Goal: Task Accomplishment & Management: Manage account settings

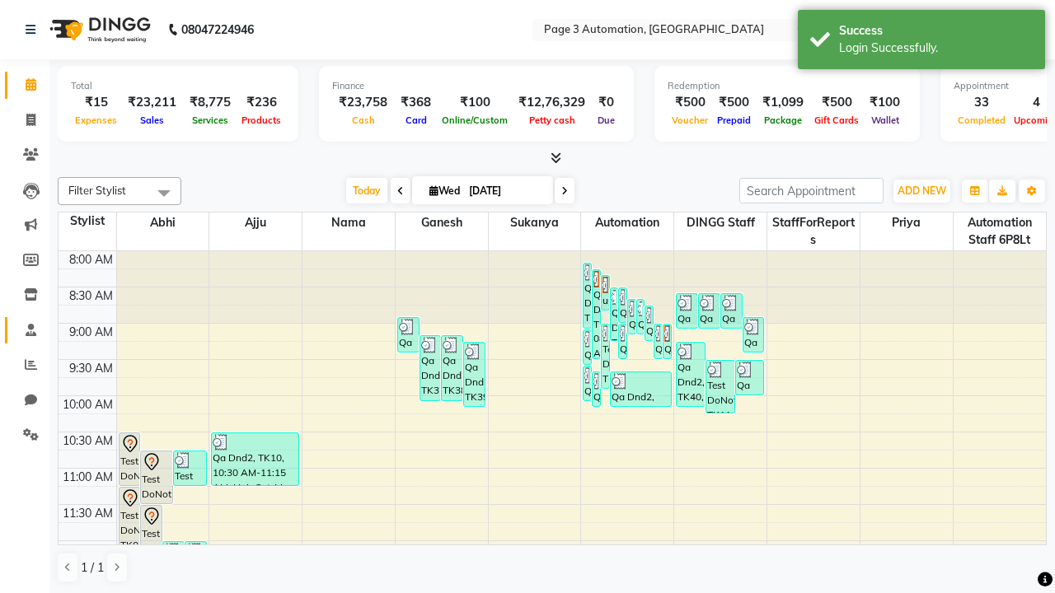
click at [25, 330] on span at bounding box center [30, 330] width 29 height 19
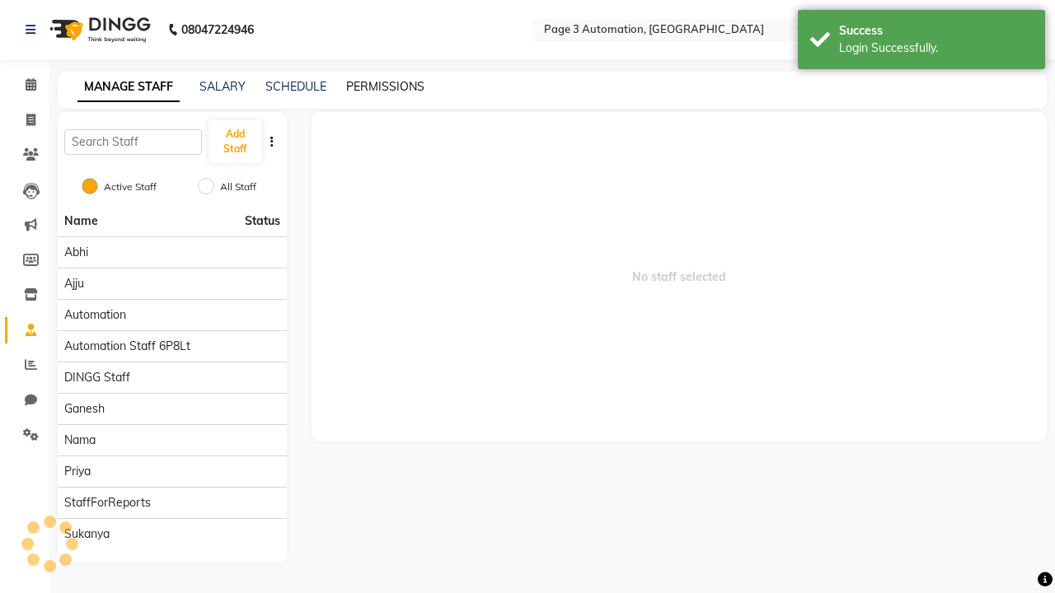
click at [385, 87] on link "PERMISSIONS" at bounding box center [385, 86] width 78 height 15
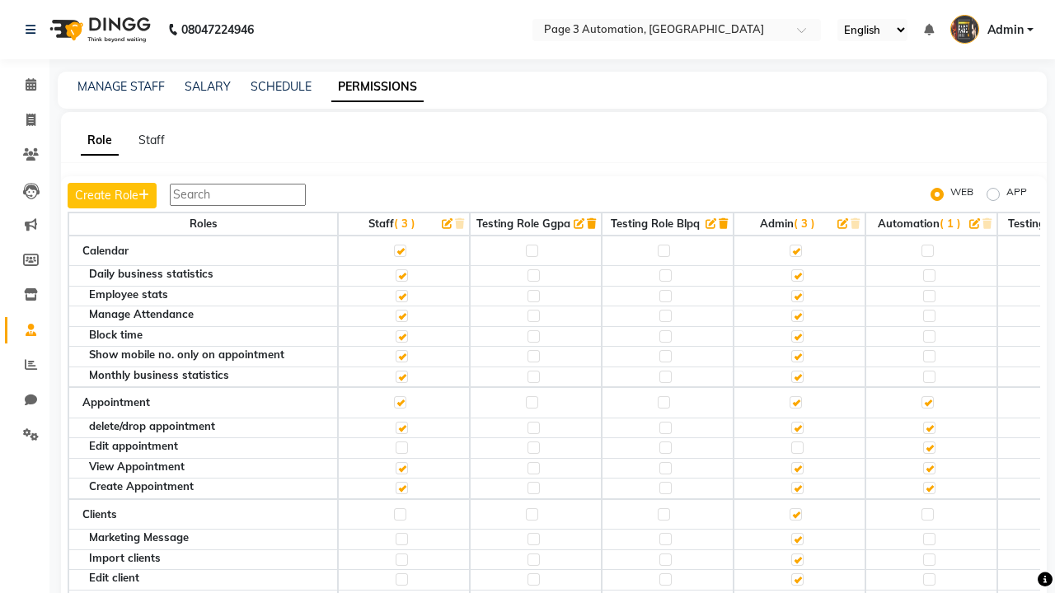
click at [927, 250] on label at bounding box center [927, 251] width 12 height 12
click at [927, 250] on input "checkbox" at bounding box center [926, 251] width 11 height 11
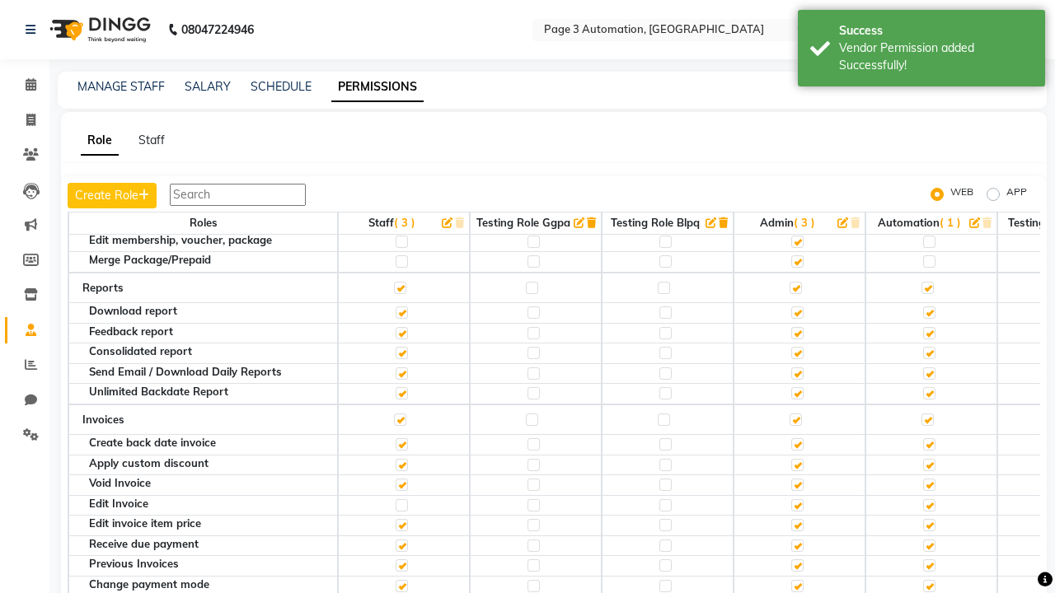
click at [927, 162] on label at bounding box center [927, 156] width 12 height 12
click at [927, 161] on input "checkbox" at bounding box center [926, 156] width 11 height 11
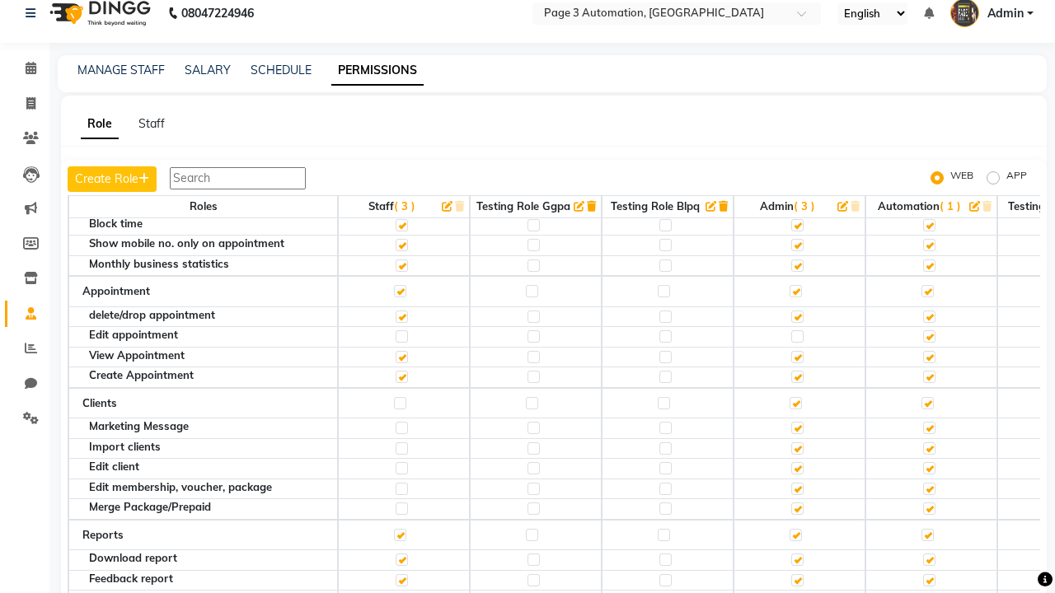
scroll to position [16, 0]
click at [991, 14] on span "Admin" at bounding box center [1005, 14] width 36 height 17
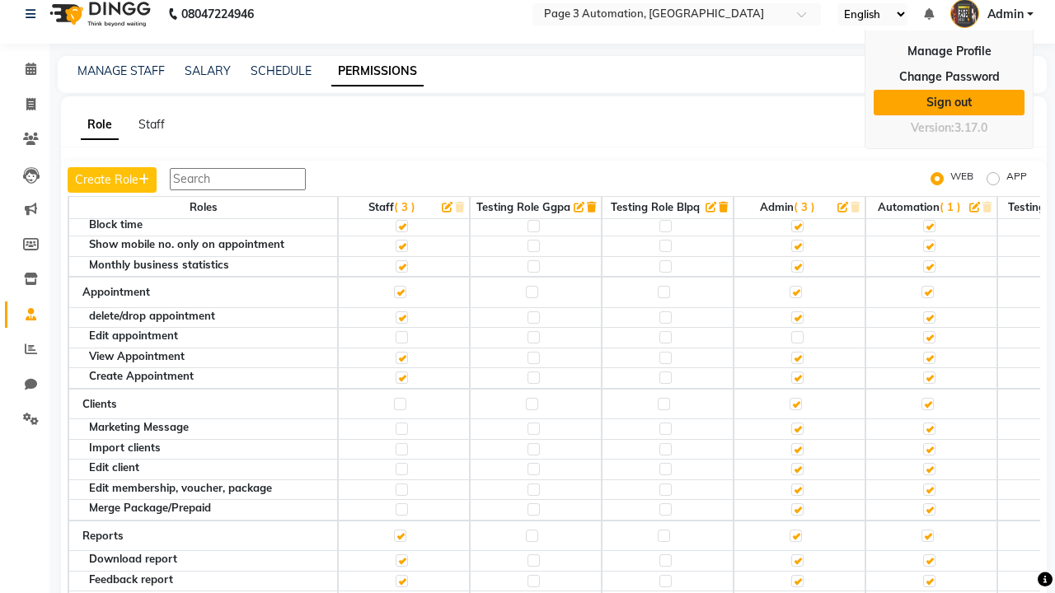
click at [948, 102] on link "Sign out" at bounding box center [948, 103] width 151 height 26
